Goal: Navigation & Orientation: Find specific page/section

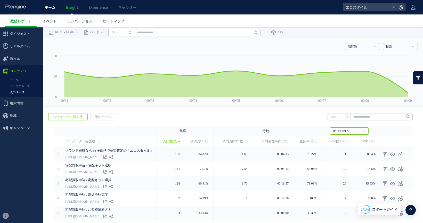
click at [55, 7] on span "ホーム" at bounding box center [50, 7] width 11 height 5
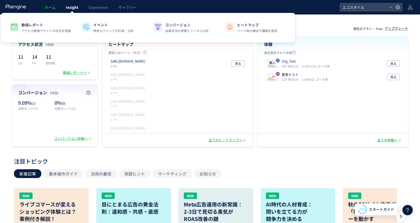
click at [74, 8] on span "Insight" at bounding box center [72, 7] width 12 height 5
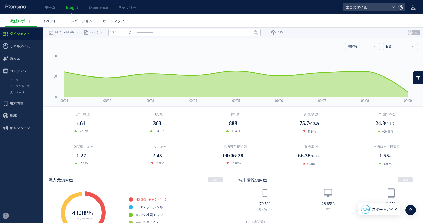
click at [21, 91] on link "入口ページ" at bounding box center [21, 92] width 43 height 6
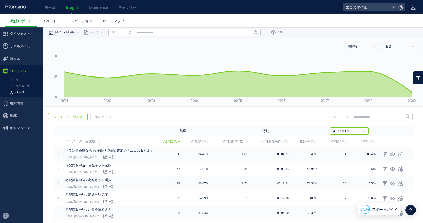
click at [70, 34] on time "09/09" at bounding box center [70, 32] width 8 height 10
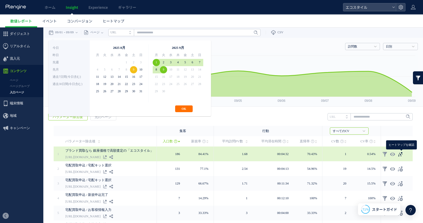
click at [401, 152] on icon at bounding box center [400, 154] width 5 height 5
